Goal: Transaction & Acquisition: Purchase product/service

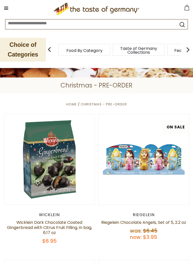
click at [9, 10] on button at bounding box center [6, 8] width 7 height 7
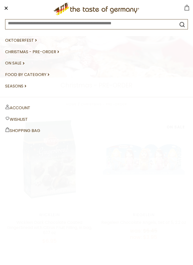
click at [53, 53] on link "Christmas - PRE-ORDER dropdown_arrow" at bounding box center [96, 52] width 183 height 12
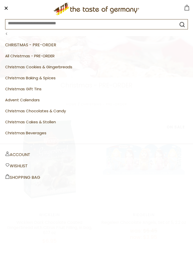
click at [49, 57] on link "All Christmas - PRE-ORDER" at bounding box center [96, 56] width 183 height 11
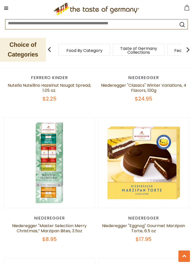
scroll to position [2116, 0]
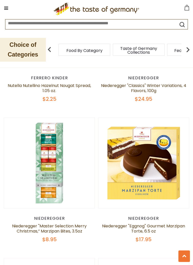
click at [9, 8] on button at bounding box center [6, 8] width 7 height 7
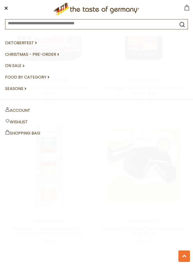
click at [42, 78] on link "Food By Category dropdown_arrow" at bounding box center [96, 78] width 183 height 12
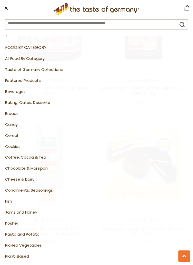
click at [44, 104] on link "Baking, Cakes, Desserts" at bounding box center [96, 102] width 183 height 11
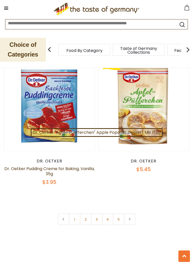
scroll to position [2437, 0]
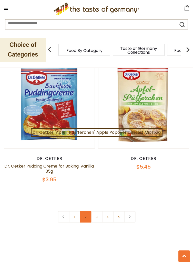
click at [87, 211] on link "2" at bounding box center [86, 217] width 12 height 12
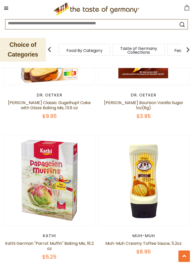
scroll to position [401, 0]
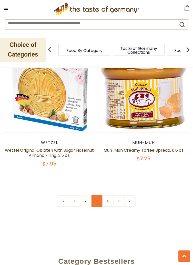
click at [97, 195] on link "3" at bounding box center [97, 201] width 12 height 12
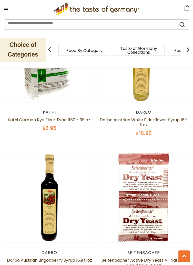
scroll to position [821, 0]
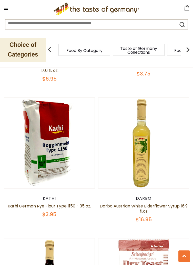
click at [66, 144] on img at bounding box center [49, 143] width 90 height 90
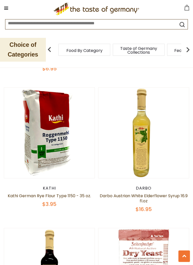
scroll to position [757, 0]
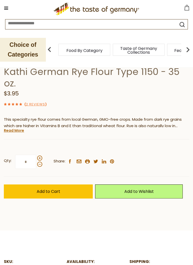
scroll to position [222, 0]
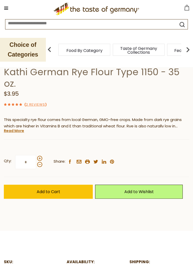
click at [76, 192] on button "Add to Cart" at bounding box center [48, 192] width 89 height 14
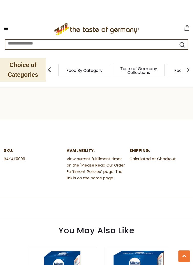
scroll to position [338, 0]
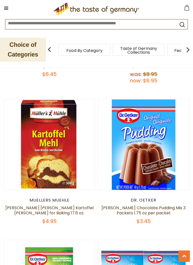
scroll to position [1581, 0]
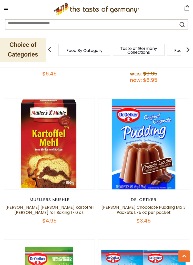
click at [60, 179] on img at bounding box center [49, 144] width 90 height 90
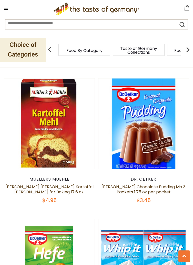
scroll to position [1606, 0]
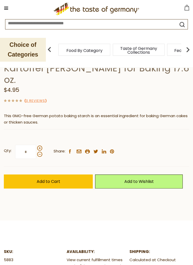
scroll to position [237, 0]
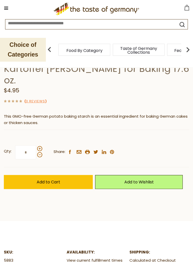
click at [68, 175] on button "Add to Cart" at bounding box center [48, 182] width 89 height 14
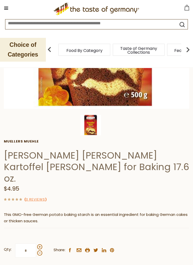
scroll to position [0, 0]
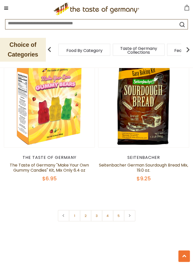
scroll to position [2462, 0]
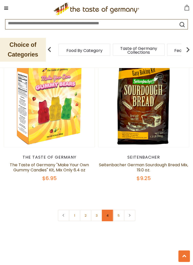
click at [109, 215] on link "4" at bounding box center [108, 216] width 12 height 12
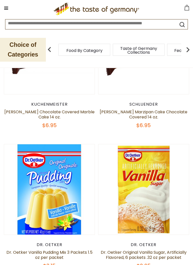
scroll to position [0, 0]
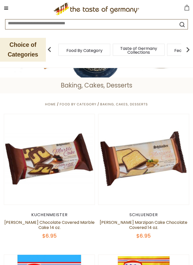
click at [6, 8] on icon at bounding box center [6, 8] width 4 height 1
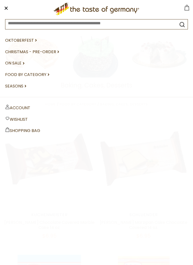
click at [23, 64] on link "On Sale dropdown_arrow" at bounding box center [96, 64] width 183 height 12
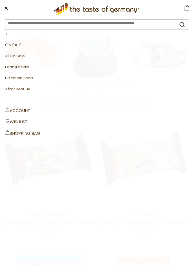
click at [26, 55] on link "All On Sale" at bounding box center [96, 56] width 183 height 11
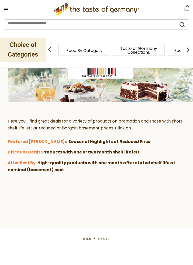
click at [8, 8] on icon at bounding box center [6, 8] width 4 height 1
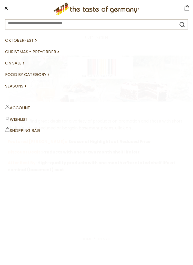
click at [22, 63] on link "On Sale dropdown_arrow" at bounding box center [96, 64] width 183 height 12
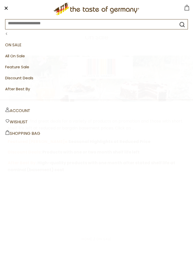
click at [27, 89] on link "After Best By" at bounding box center [96, 89] width 183 height 11
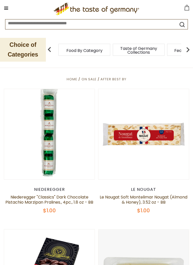
click at [8, 7] on button at bounding box center [6, 8] width 7 height 7
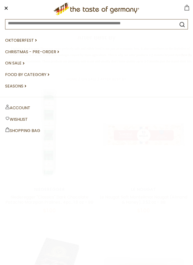
click at [30, 43] on link "Oktoberfest dropdown_arrow" at bounding box center [96, 41] width 183 height 12
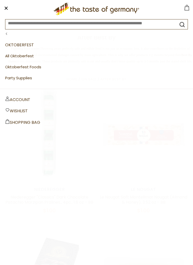
click at [31, 58] on link "All Oktoberfest" at bounding box center [96, 56] width 183 height 11
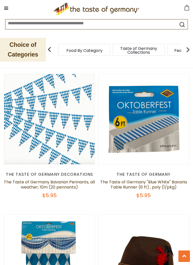
scroll to position [1026, 0]
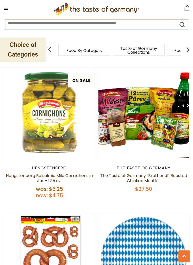
click at [173, 130] on img at bounding box center [143, 113] width 90 height 90
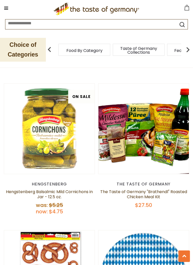
scroll to position [1879, 0]
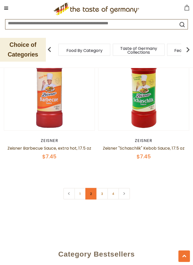
click at [93, 195] on link "2" at bounding box center [91, 194] width 12 height 12
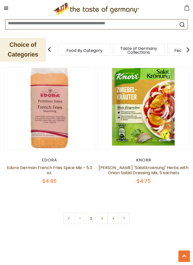
scroll to position [2470, 0]
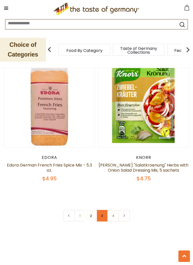
click at [104, 210] on link "3" at bounding box center [102, 216] width 12 height 12
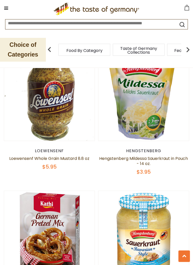
scroll to position [898, 0]
